Goal: Task Accomplishment & Management: Use online tool/utility

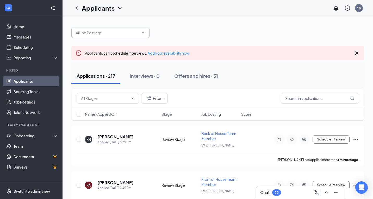
click at [140, 34] on span at bounding box center [142, 33] width 5 height 4
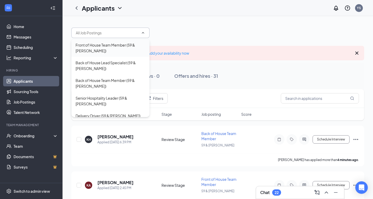
click at [104, 48] on div "Front of House Team Member (59 & [PERSON_NAME])" at bounding box center [111, 47] width 70 height 11
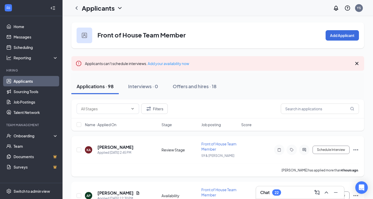
click at [211, 145] on span "Front of House Team Member" at bounding box center [218, 147] width 35 height 10
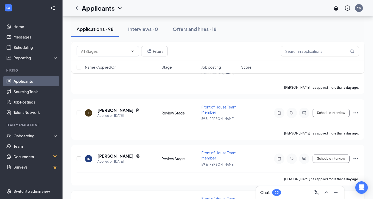
scroll to position [262, 0]
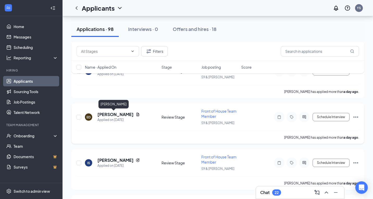
click at [108, 116] on h5 "[PERSON_NAME]" at bounding box center [115, 115] width 36 height 6
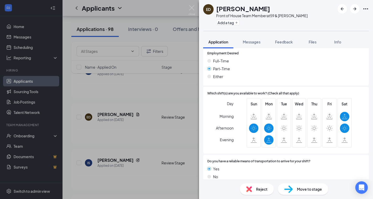
scroll to position [320, 0]
click at [262, 190] on span "Reject" at bounding box center [261, 190] width 11 height 6
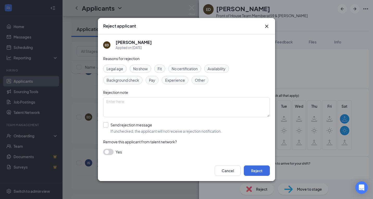
click at [104, 125] on input "Send rejection message If unchecked, the applicant will not receive a rejection…" at bounding box center [162, 127] width 119 height 11
checkbox input "true"
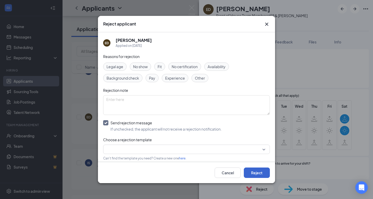
click at [259, 176] on button "Reject" at bounding box center [257, 173] width 26 height 10
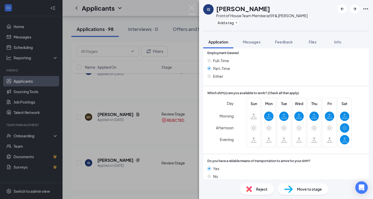
scroll to position [312, 0]
click at [259, 187] on span "Reject" at bounding box center [261, 190] width 11 height 6
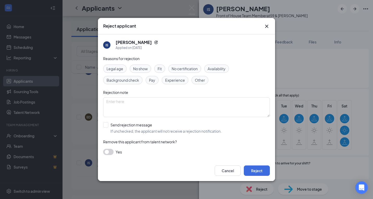
click at [220, 64] on div "Reasons for rejection Legal age No show Fit No certification Availability Backg…" at bounding box center [186, 108] width 167 height 105
click at [220, 68] on span "Availability" at bounding box center [217, 69] width 18 height 6
click at [108, 127] on label "Send rejection message If unchecked, the applicant will not receive a rejection…" at bounding box center [162, 127] width 119 height 11
click at [108, 127] on input "Send rejection message If unchecked, the applicant will not receive a rejection…" at bounding box center [162, 127] width 119 height 11
checkbox input "true"
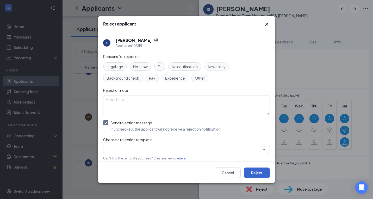
click at [260, 175] on button "Reject" at bounding box center [257, 173] width 26 height 10
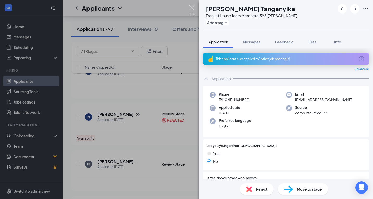
click at [193, 7] on img at bounding box center [192, 10] width 7 height 10
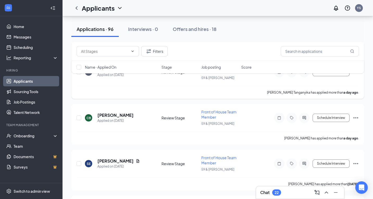
scroll to position [311, 0]
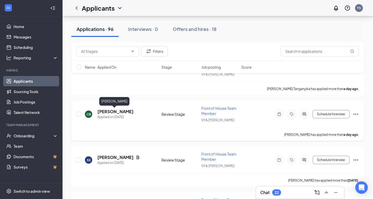
click at [121, 112] on h5 "[PERSON_NAME]" at bounding box center [115, 112] width 36 height 6
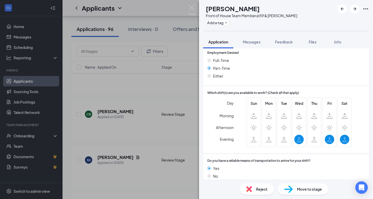
scroll to position [292, 0]
click at [262, 191] on span "Reject" at bounding box center [261, 190] width 11 height 6
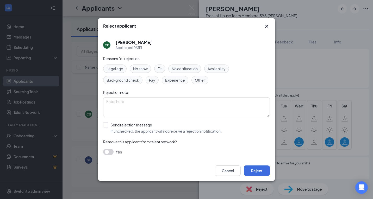
click at [267, 26] on icon "Cross" at bounding box center [266, 26] width 3 height 3
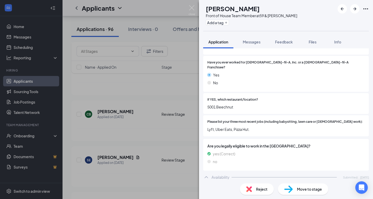
scroll to position [128, 0]
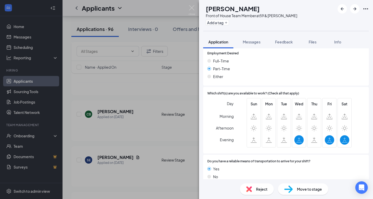
click at [260, 191] on span "Reject" at bounding box center [261, 190] width 11 height 6
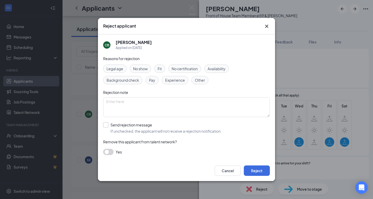
click at [106, 124] on div at bounding box center [105, 124] width 5 height 5
click at [106, 124] on input "Send rejection message If unchecked, the applicant will not receive a rejection…" at bounding box center [162, 127] width 119 height 11
checkbox input "true"
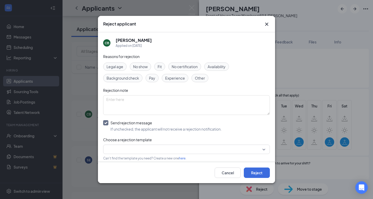
click at [216, 66] on span "Availability" at bounding box center [217, 67] width 18 height 6
click at [256, 172] on button "Reject" at bounding box center [257, 173] width 26 height 10
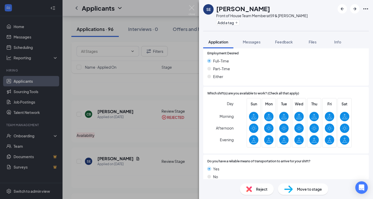
scroll to position [558, 0]
click at [261, 190] on span "Reject" at bounding box center [261, 190] width 11 height 6
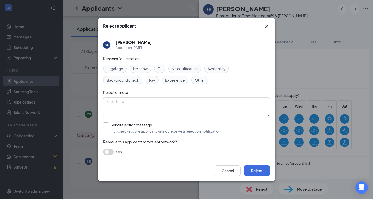
click at [105, 126] on div at bounding box center [105, 124] width 5 height 5
click at [105, 126] on input "Send rejection message If unchecked, the applicant will not receive a rejection…" at bounding box center [162, 127] width 119 height 11
checkbox input "true"
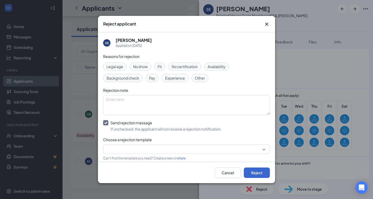
click at [259, 172] on button "Reject" at bounding box center [257, 173] width 26 height 10
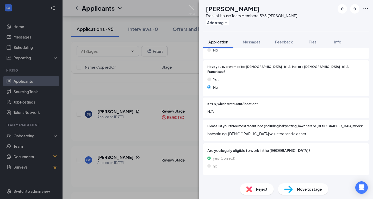
scroll to position [145, 0]
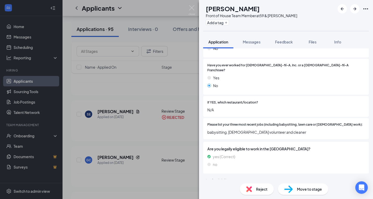
click at [264, 189] on span "Reject" at bounding box center [261, 190] width 11 height 6
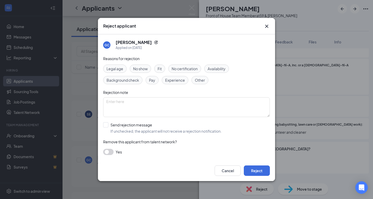
click at [223, 69] on span "Availability" at bounding box center [217, 69] width 18 height 6
click at [106, 126] on div at bounding box center [105, 124] width 5 height 5
click at [106, 126] on input "Send rejection message If unchecked, the applicant will not receive a rejection…" at bounding box center [162, 127] width 119 height 11
checkbox input "true"
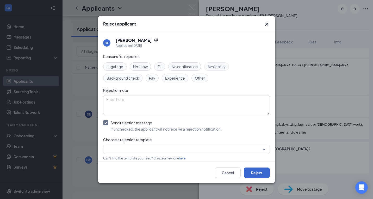
click at [262, 176] on button "Reject" at bounding box center [257, 173] width 26 height 10
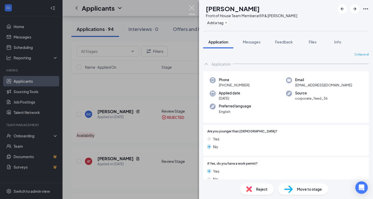
click at [191, 9] on img at bounding box center [192, 10] width 7 height 10
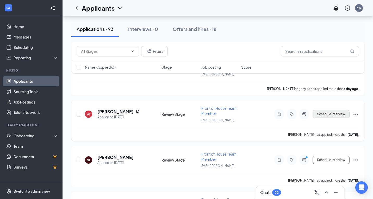
click at [319, 115] on button "Schedule Interview" at bounding box center [331, 114] width 37 height 8
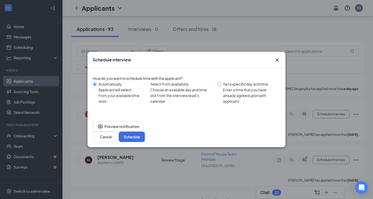
click at [221, 86] on span at bounding box center [219, 84] width 4 height 4
click at [221, 86] on input "Set a specific day and time Enter a time that you have already agreed upon with…" at bounding box center [219, 84] width 4 height 4
radio input "true"
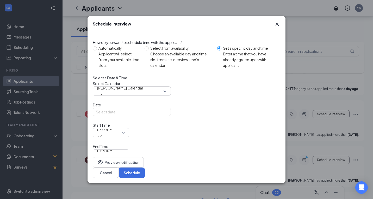
radio input "false"
click at [125, 131] on span "07:00 PM" at bounding box center [111, 133] width 28 height 8
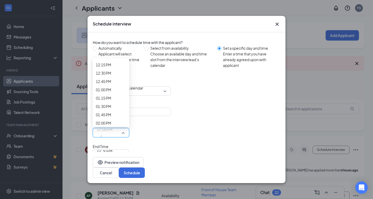
scroll to position [407, 0]
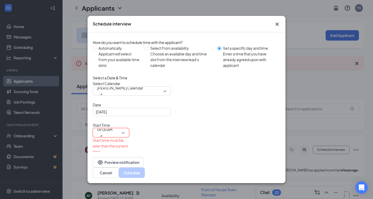
click at [125, 168] on span "07:30 PM" at bounding box center [111, 172] width 28 height 8
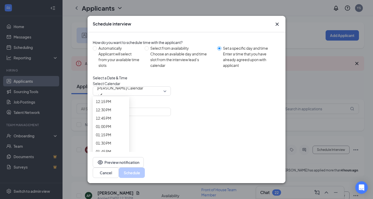
scroll to position [410, 0]
click at [111, 4] on span "09:15 AM" at bounding box center [103, 1] width 15 height 6
click at [129, 161] on div "End Time 09:15 AM 09:00 AM 09:15 AM 09:30 AM 12:00 AM 12:15 AM 12:30 AM 12:45 A…" at bounding box center [111, 168] width 36 height 15
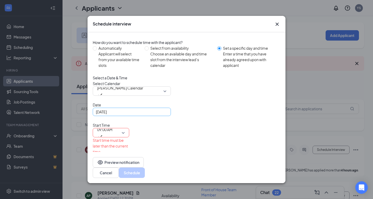
click at [163, 115] on div "[DATE]" at bounding box center [132, 112] width 72 height 6
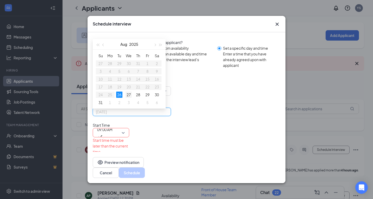
type input "[DATE]"
click at [130, 98] on div "27" at bounding box center [129, 95] width 6 height 6
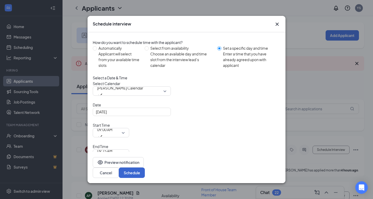
click at [145, 168] on button "Schedule" at bounding box center [132, 173] width 26 height 10
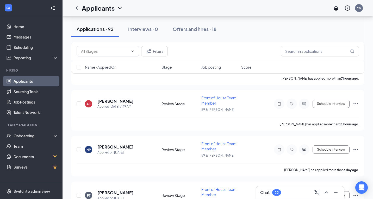
scroll to position [131, 0]
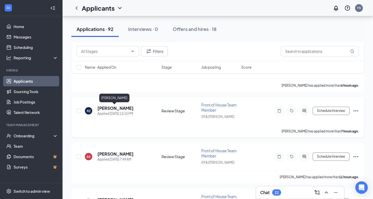
click at [119, 108] on h5 "[PERSON_NAME]" at bounding box center [115, 109] width 36 height 6
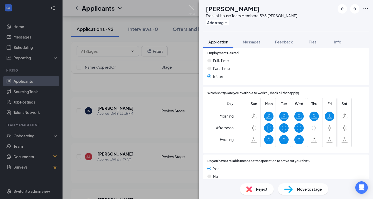
scroll to position [303, 0]
click at [260, 190] on span "Reject" at bounding box center [261, 190] width 11 height 6
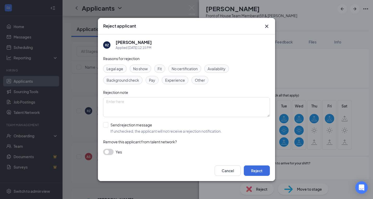
click at [219, 66] on span "Availability" at bounding box center [217, 69] width 18 height 6
click at [107, 125] on div at bounding box center [105, 124] width 5 height 5
click at [107, 125] on input "Send rejection message If unchecked, the applicant will not receive a rejection…" at bounding box center [162, 127] width 119 height 11
checkbox input "true"
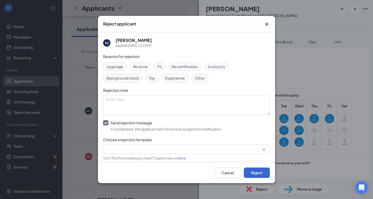
click at [259, 170] on button "Reject" at bounding box center [257, 173] width 26 height 10
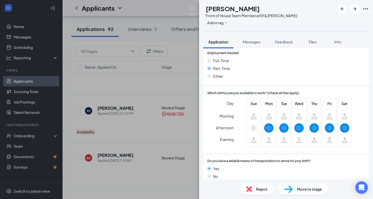
scroll to position [292, 0]
click at [260, 192] on span "Reject" at bounding box center [261, 190] width 11 height 6
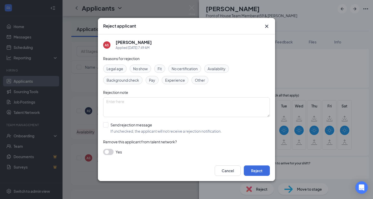
click at [218, 69] on span "Availability" at bounding box center [217, 69] width 18 height 6
click at [106, 126] on div at bounding box center [105, 124] width 5 height 5
click at [106, 126] on input "Send rejection message If unchecked, the applicant will not receive a rejection…" at bounding box center [162, 127] width 119 height 11
checkbox input "true"
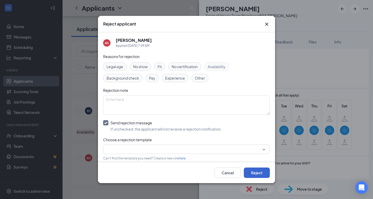
click at [263, 176] on button "Reject" at bounding box center [257, 173] width 26 height 10
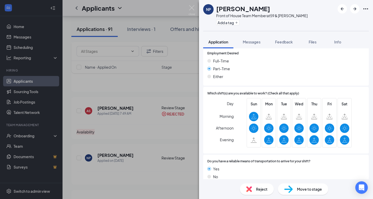
click at [258, 189] on span "Reject" at bounding box center [261, 190] width 11 height 6
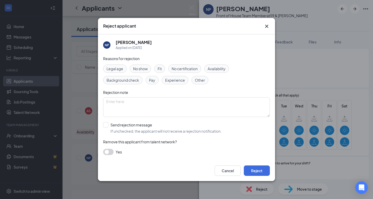
click at [219, 68] on span "Availability" at bounding box center [217, 69] width 18 height 6
click at [105, 126] on div at bounding box center [105, 124] width 5 height 5
click at [105, 126] on input "Send rejection message If unchecked, the applicant will not receive a rejection…" at bounding box center [162, 127] width 119 height 11
checkbox input "true"
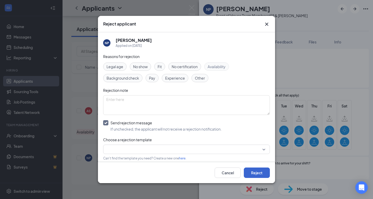
click at [257, 174] on button "Reject" at bounding box center [257, 173] width 26 height 10
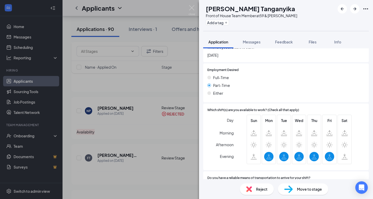
click at [263, 188] on span "Reject" at bounding box center [261, 190] width 11 height 6
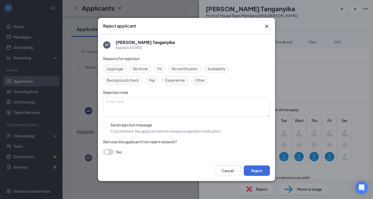
click at [221, 70] on span "Availability" at bounding box center [217, 69] width 18 height 6
click at [106, 125] on input "Send rejection message If unchecked, the applicant will not receive a rejection…" at bounding box center [162, 127] width 119 height 11
checkbox input "true"
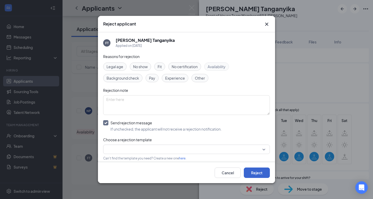
click at [257, 171] on button "Reject" at bounding box center [257, 173] width 26 height 10
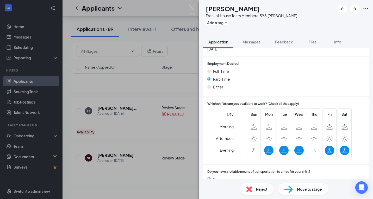
scroll to position [293, 0]
click at [263, 190] on span "Reject" at bounding box center [261, 190] width 11 height 6
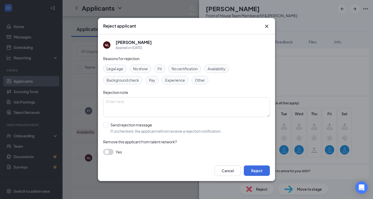
click at [221, 68] on span "Availability" at bounding box center [217, 69] width 18 height 6
click at [120, 131] on span "If unchecked, the applicant will not receive a rejection notification." at bounding box center [165, 131] width 111 height 5
click at [120, 131] on input "Send rejection message If unchecked, the applicant will not receive a rejection…" at bounding box center [162, 127] width 119 height 11
checkbox input "true"
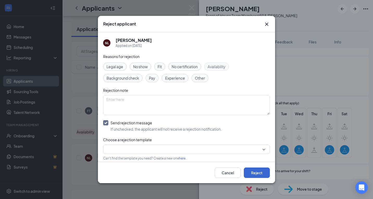
click at [261, 175] on button "Reject" at bounding box center [257, 173] width 26 height 10
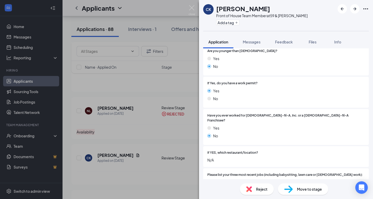
scroll to position [72, 0]
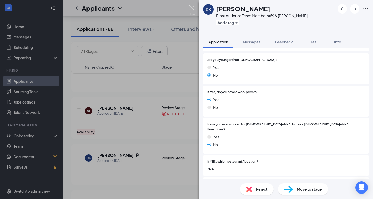
click at [191, 6] on img at bounding box center [192, 10] width 7 height 10
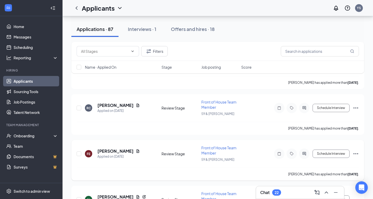
scroll to position [197, 0]
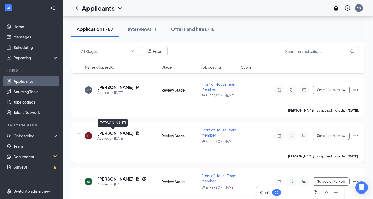
click at [110, 132] on h5 "[PERSON_NAME]" at bounding box center [115, 134] width 36 height 6
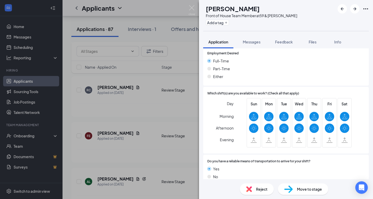
scroll to position [343, 0]
click at [192, 8] on img at bounding box center [192, 10] width 7 height 10
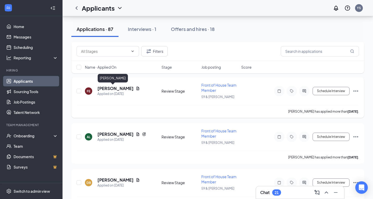
scroll to position [245, 0]
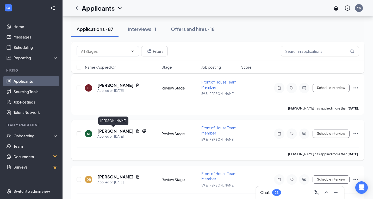
click at [103, 133] on h5 "[PERSON_NAME]" at bounding box center [115, 131] width 36 height 6
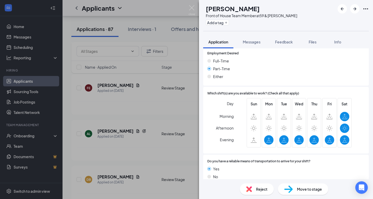
scroll to position [334, 0]
click at [265, 191] on span "Reject" at bounding box center [261, 190] width 11 height 6
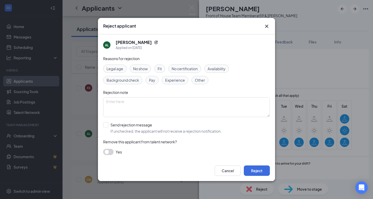
click at [221, 70] on span "Availability" at bounding box center [217, 69] width 18 height 6
click at [106, 125] on input "Send rejection message If unchecked, the applicant will not receive a rejection…" at bounding box center [162, 127] width 119 height 11
checkbox input "true"
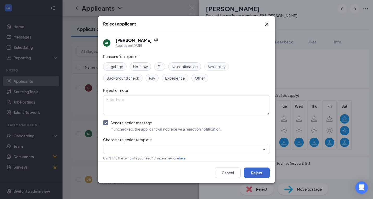
click at [252, 174] on button "Reject" at bounding box center [257, 173] width 26 height 10
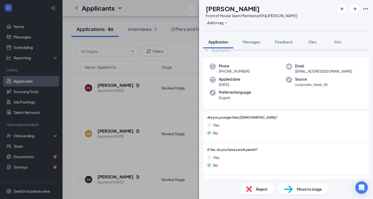
scroll to position [24, 0]
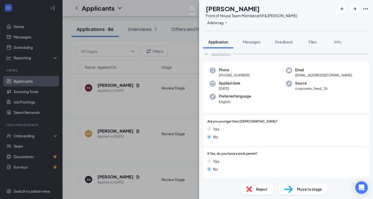
click at [192, 8] on img at bounding box center [192, 10] width 7 height 10
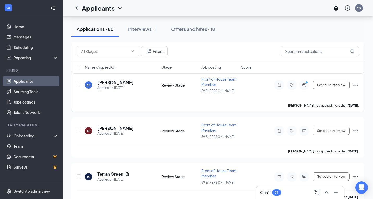
scroll to position [387, 0]
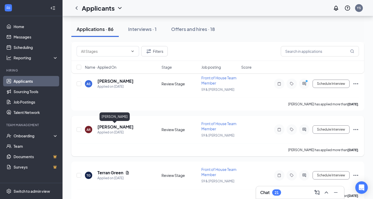
click at [113, 127] on h5 "[PERSON_NAME]" at bounding box center [115, 127] width 36 height 6
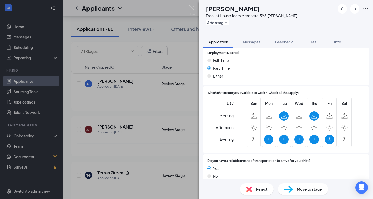
scroll to position [292, 0]
click at [261, 190] on span "Reject" at bounding box center [261, 190] width 11 height 6
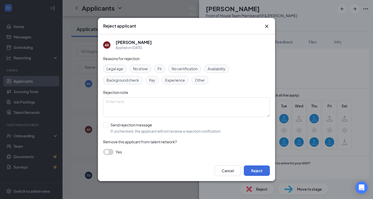
click at [219, 67] on span "Availability" at bounding box center [217, 69] width 18 height 6
click at [107, 124] on div at bounding box center [105, 124] width 5 height 5
click at [107, 124] on input "Send rejection message If unchecked, the applicant will not receive a rejection…" at bounding box center [162, 127] width 119 height 11
checkbox input "true"
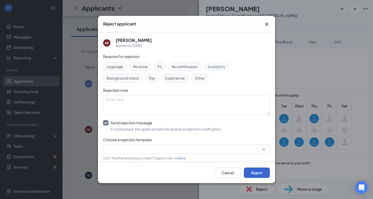
click at [251, 175] on button "Reject" at bounding box center [257, 173] width 26 height 10
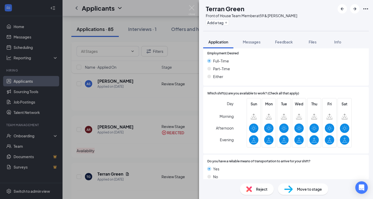
scroll to position [334, 0]
click at [261, 188] on span "Reject" at bounding box center [261, 190] width 11 height 6
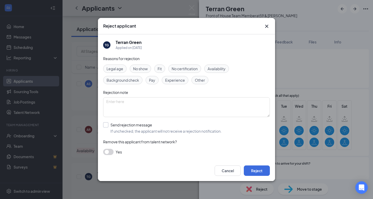
click at [106, 126] on div at bounding box center [105, 124] width 5 height 5
click at [106, 126] on input "Send rejection message If unchecked, the applicant will not receive a rejection…" at bounding box center [162, 127] width 119 height 11
checkbox input "true"
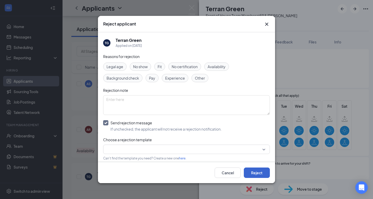
click at [254, 172] on button "Reject" at bounding box center [257, 173] width 26 height 10
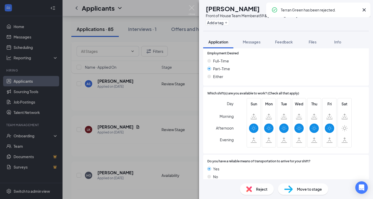
scroll to position [320, 0]
click at [262, 189] on span "Reject" at bounding box center [261, 190] width 11 height 6
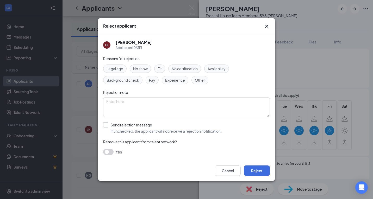
click at [104, 127] on div at bounding box center [105, 124] width 5 height 5
click at [104, 127] on input "Send rejection message If unchecked, the applicant will not receive a rejection…" at bounding box center [162, 127] width 119 height 11
checkbox input "true"
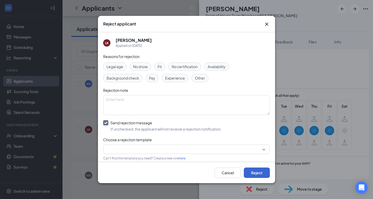
click at [260, 173] on button "Reject" at bounding box center [257, 173] width 26 height 10
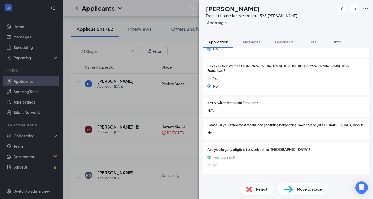
scroll to position [130, 0]
click at [258, 188] on span "Reject" at bounding box center [261, 190] width 11 height 6
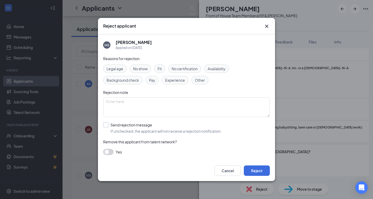
click at [105, 126] on div at bounding box center [105, 124] width 5 height 5
click at [105, 126] on input "Send rejection message If unchecked, the applicant will not receive a rejection…" at bounding box center [162, 127] width 119 height 11
checkbox input "true"
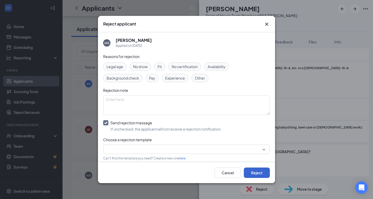
click at [260, 171] on button "Reject" at bounding box center [257, 173] width 26 height 10
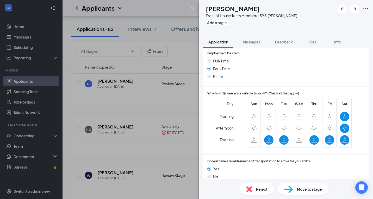
click at [262, 193] on div "Reject" at bounding box center [257, 189] width 34 height 11
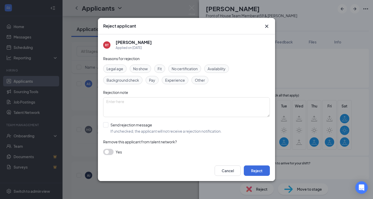
click at [223, 70] on span "Availability" at bounding box center [217, 69] width 18 height 6
click at [107, 124] on div at bounding box center [105, 124] width 5 height 5
click at [107, 124] on input "Send rejection message If unchecked, the applicant will not receive a rejection…" at bounding box center [162, 127] width 119 height 11
checkbox input "true"
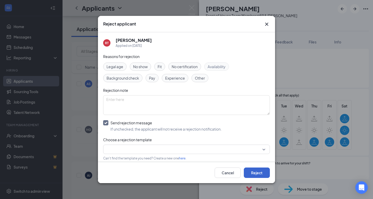
click at [259, 172] on button "Reject" at bounding box center [257, 173] width 26 height 10
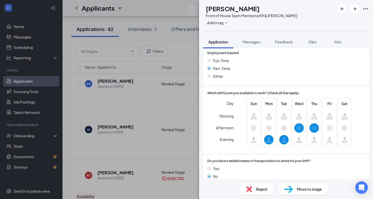
scroll to position [292, 0]
click at [265, 187] on span "Reject" at bounding box center [261, 190] width 11 height 6
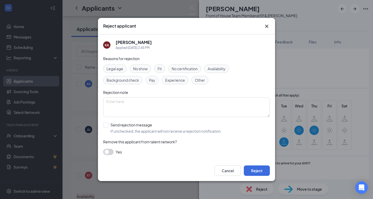
click at [225, 70] on span "Availability" at bounding box center [217, 69] width 18 height 6
click at [104, 126] on div at bounding box center [105, 124] width 5 height 5
click at [104, 126] on input "Send rejection message If unchecked, the applicant will not receive a rejection…" at bounding box center [162, 127] width 119 height 11
checkbox input "true"
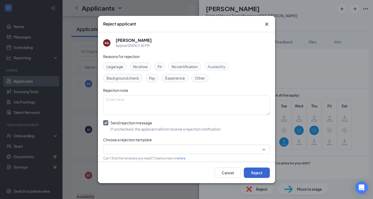
click at [254, 172] on button "Reject" at bounding box center [257, 173] width 26 height 10
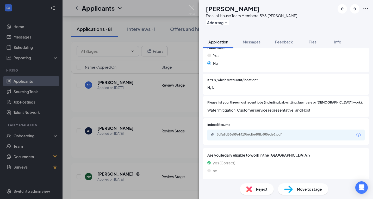
scroll to position [158, 0]
click at [261, 189] on span "Reject" at bounding box center [261, 190] width 11 height 6
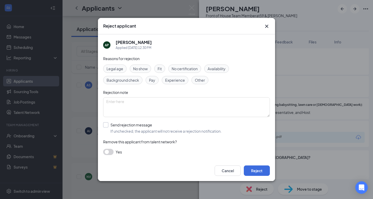
click at [105, 125] on input "Send rejection message If unchecked, the applicant will not receive a rejection…" at bounding box center [162, 127] width 119 height 11
checkbox input "true"
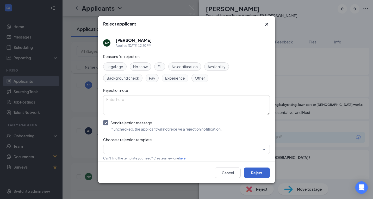
click at [259, 176] on button "Reject" at bounding box center [257, 173] width 26 height 10
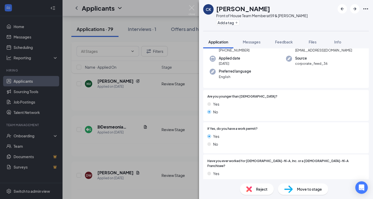
scroll to position [35, 0]
click at [192, 7] on img at bounding box center [192, 10] width 7 height 10
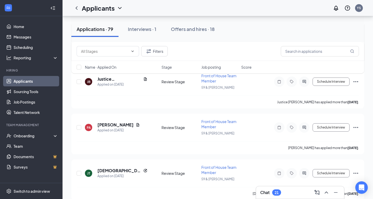
scroll to position [574, 0]
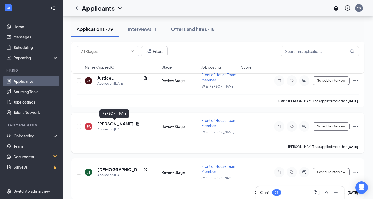
click at [116, 124] on h5 "[PERSON_NAME]" at bounding box center [115, 124] width 36 height 6
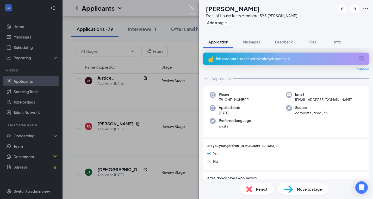
click at [193, 9] on img at bounding box center [192, 10] width 7 height 10
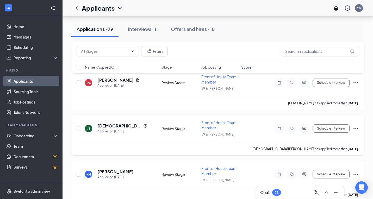
scroll to position [622, 0]
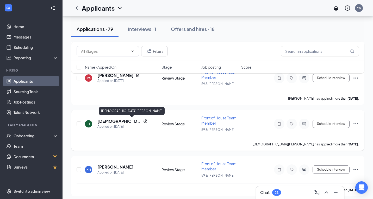
click at [116, 122] on h5 "[DEMOGRAPHIC_DATA][PERSON_NAME]" at bounding box center [119, 122] width 44 height 6
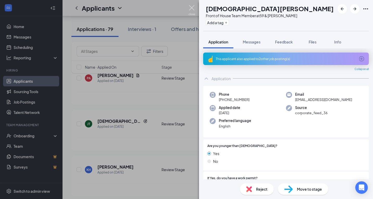
click at [193, 8] on img at bounding box center [192, 10] width 7 height 10
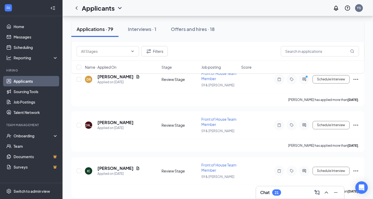
scroll to position [759, 0]
click at [116, 123] on h5 "[PERSON_NAME]" at bounding box center [115, 123] width 36 height 6
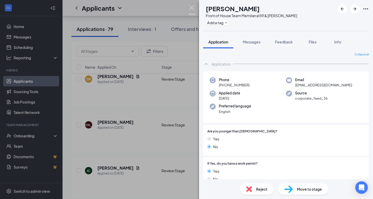
click at [191, 8] on img at bounding box center [192, 10] width 7 height 10
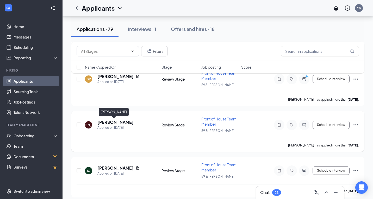
click at [107, 123] on h5 "[PERSON_NAME]" at bounding box center [115, 123] width 36 height 6
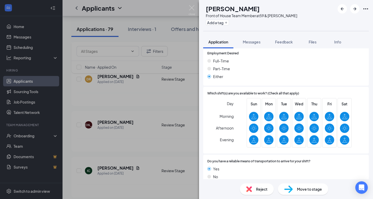
click at [258, 191] on span "Reject" at bounding box center [261, 190] width 11 height 6
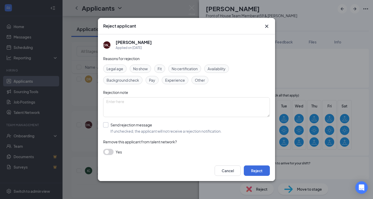
click at [105, 125] on input "Send rejection message If unchecked, the applicant will not receive a rejection…" at bounding box center [162, 127] width 119 height 11
checkbox input "true"
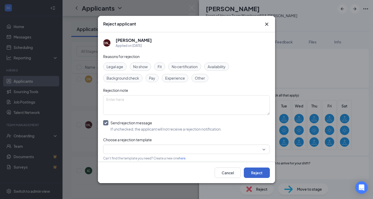
click at [257, 175] on button "Reject" at bounding box center [257, 173] width 26 height 10
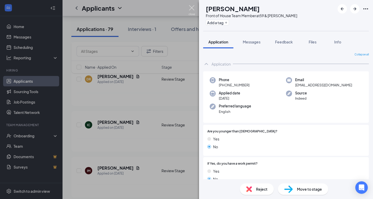
click at [193, 7] on img at bounding box center [192, 10] width 7 height 10
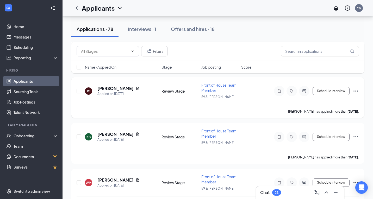
scroll to position [839, 0]
click at [108, 88] on h5 "[PERSON_NAME]" at bounding box center [115, 88] width 36 height 6
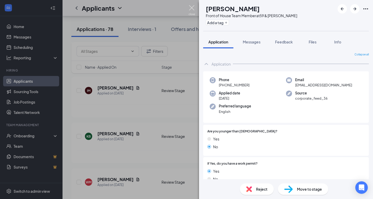
click at [193, 8] on img at bounding box center [192, 10] width 7 height 10
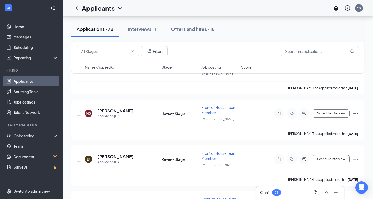
scroll to position [1230, 0]
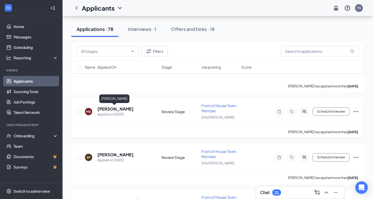
click at [117, 109] on h5 "[PERSON_NAME]" at bounding box center [115, 109] width 36 height 6
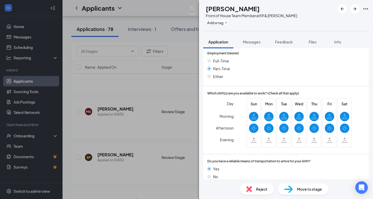
click at [264, 190] on span "Reject" at bounding box center [261, 190] width 11 height 6
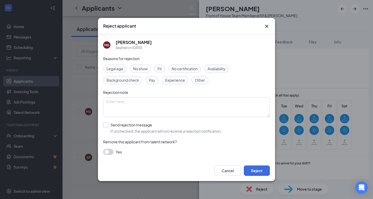
click at [106, 125] on div at bounding box center [105, 124] width 5 height 5
click at [106, 125] on input "Send rejection message If unchecked, the applicant will not receive a rejection…" at bounding box center [162, 127] width 119 height 11
checkbox input "true"
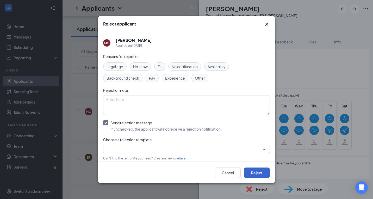
click at [264, 177] on button "Reject" at bounding box center [257, 173] width 26 height 10
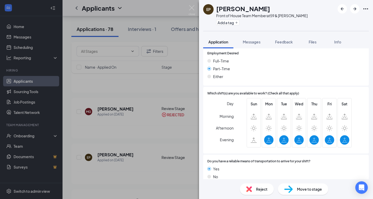
click at [263, 190] on span "Reject" at bounding box center [261, 190] width 11 height 6
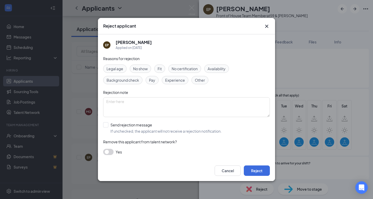
click at [216, 70] on span "Availability" at bounding box center [217, 69] width 18 height 6
click at [106, 127] on div at bounding box center [105, 124] width 5 height 5
click at [106, 127] on input "Send rejection message If unchecked, the applicant will not receive a rejection…" at bounding box center [162, 127] width 119 height 11
checkbox input "true"
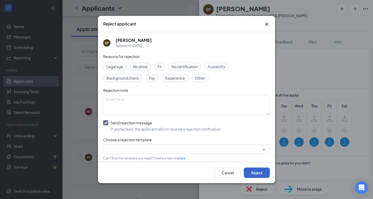
click at [259, 170] on button "Reject" at bounding box center [257, 173] width 26 height 10
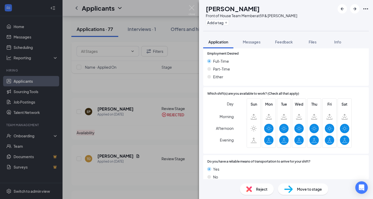
click at [263, 192] on div "Reject" at bounding box center [257, 189] width 34 height 11
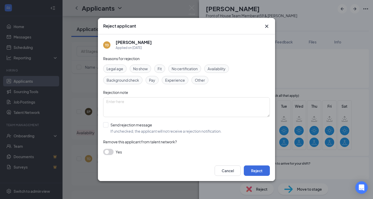
click at [216, 70] on span "Availability" at bounding box center [217, 69] width 18 height 6
click at [106, 126] on div at bounding box center [105, 124] width 5 height 5
click at [106, 126] on input "Send rejection message If unchecked, the applicant will not receive a rejection…" at bounding box center [162, 127] width 119 height 11
checkbox input "true"
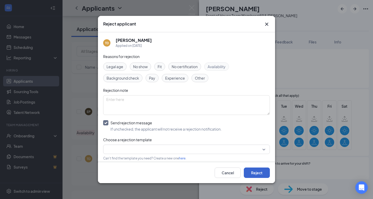
click at [257, 170] on button "Reject" at bounding box center [257, 173] width 26 height 10
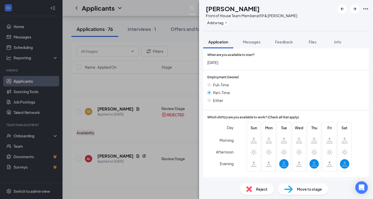
scroll to position [323, 0]
click at [263, 191] on span "Reject" at bounding box center [261, 190] width 11 height 6
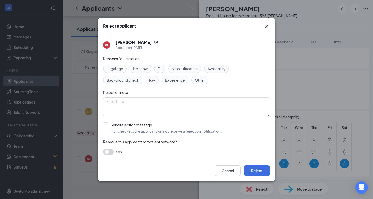
click at [221, 72] on div "Availability" at bounding box center [216, 69] width 25 height 8
click at [109, 126] on label "Send rejection message If unchecked, the applicant will not receive a rejection…" at bounding box center [162, 127] width 119 height 11
click at [109, 126] on input "Send rejection message If unchecked, the applicant will not receive a rejection…" at bounding box center [162, 127] width 119 height 11
checkbox input "true"
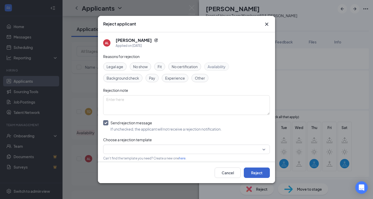
click at [258, 170] on button "Reject" at bounding box center [257, 173] width 26 height 10
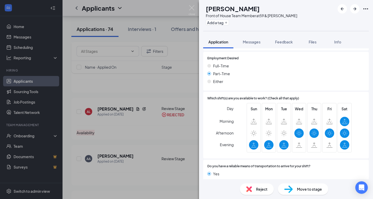
scroll to position [318, 0]
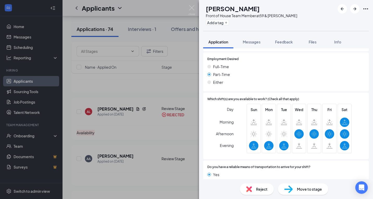
click at [261, 190] on span "Reject" at bounding box center [261, 190] width 11 height 6
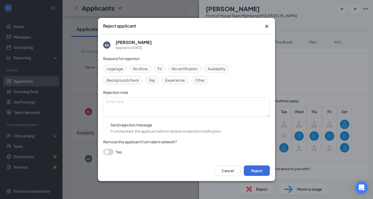
click at [214, 69] on span "Availability" at bounding box center [217, 69] width 18 height 6
click at [106, 124] on input "Send rejection message If unchecked, the applicant will not receive a rejection…" at bounding box center [162, 127] width 119 height 11
checkbox input "true"
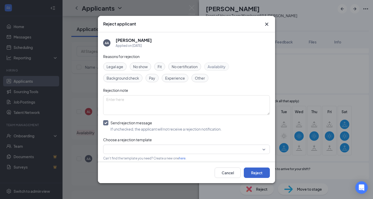
click at [259, 170] on button "Reject" at bounding box center [257, 173] width 26 height 10
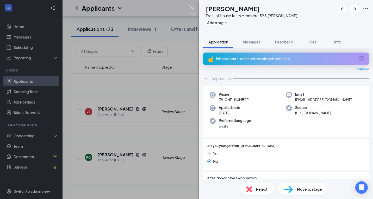
click at [193, 7] on img at bounding box center [192, 10] width 7 height 10
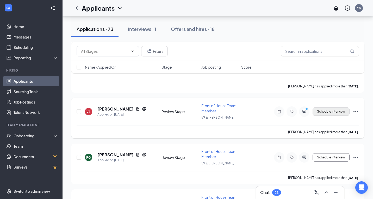
click at [326, 113] on button "Schedule Interview" at bounding box center [331, 112] width 37 height 8
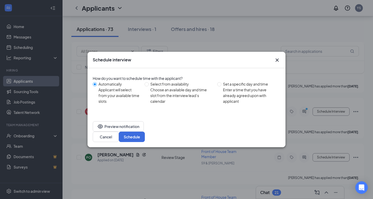
click at [217, 90] on div "Automatically Applicant will select from your available time slots Select from …" at bounding box center [187, 92] width 188 height 23
click at [221, 86] on span at bounding box center [219, 84] width 4 height 4
click at [221, 86] on input "Set a specific day and time Enter a time that you have already agreed upon with…" at bounding box center [219, 84] width 4 height 4
radio input "true"
radio input "false"
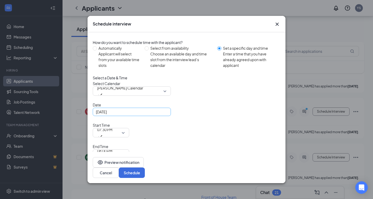
click at [165, 115] on div "[DATE]" at bounding box center [132, 112] width 72 height 6
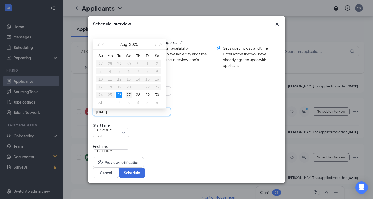
type input "[DATE]"
click at [129, 98] on div "27" at bounding box center [129, 95] width 6 height 6
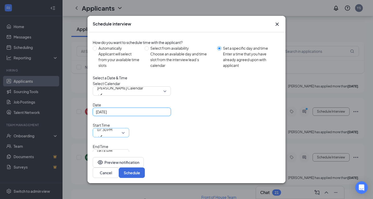
click at [125, 132] on span "07:30 PM" at bounding box center [111, 133] width 28 height 8
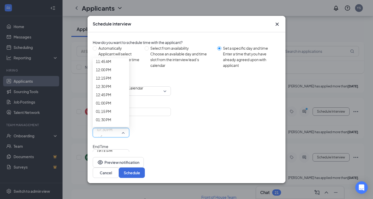
scroll to position [395, 0]
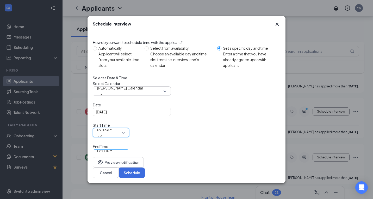
click at [125, 150] on span "08:00 PM" at bounding box center [111, 154] width 28 height 8
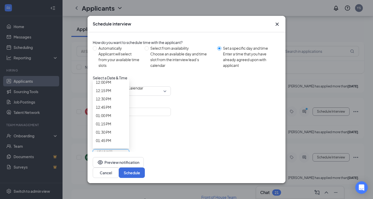
scroll to position [403, 0]
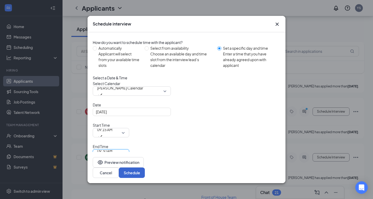
click at [145, 168] on button "Schedule" at bounding box center [132, 173] width 26 height 10
